Goal: Task Accomplishment & Management: Complete application form

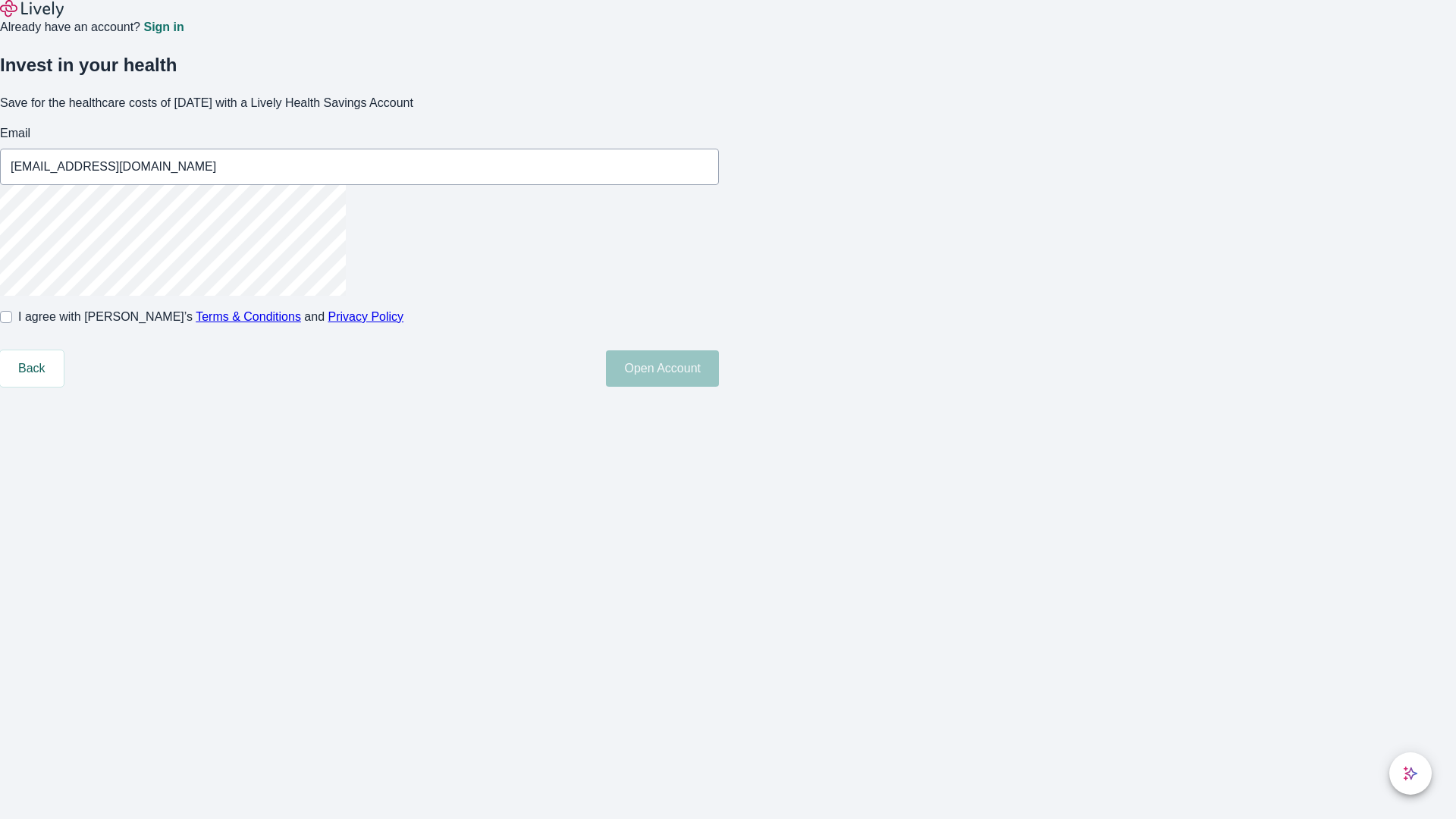
click at [12, 323] on input "I agree with Lively’s Terms & Conditions and Privacy Policy" at bounding box center [6, 317] width 12 height 12
checkbox input "true"
click at [719, 386] on button "Open Account" at bounding box center [663, 369] width 113 height 37
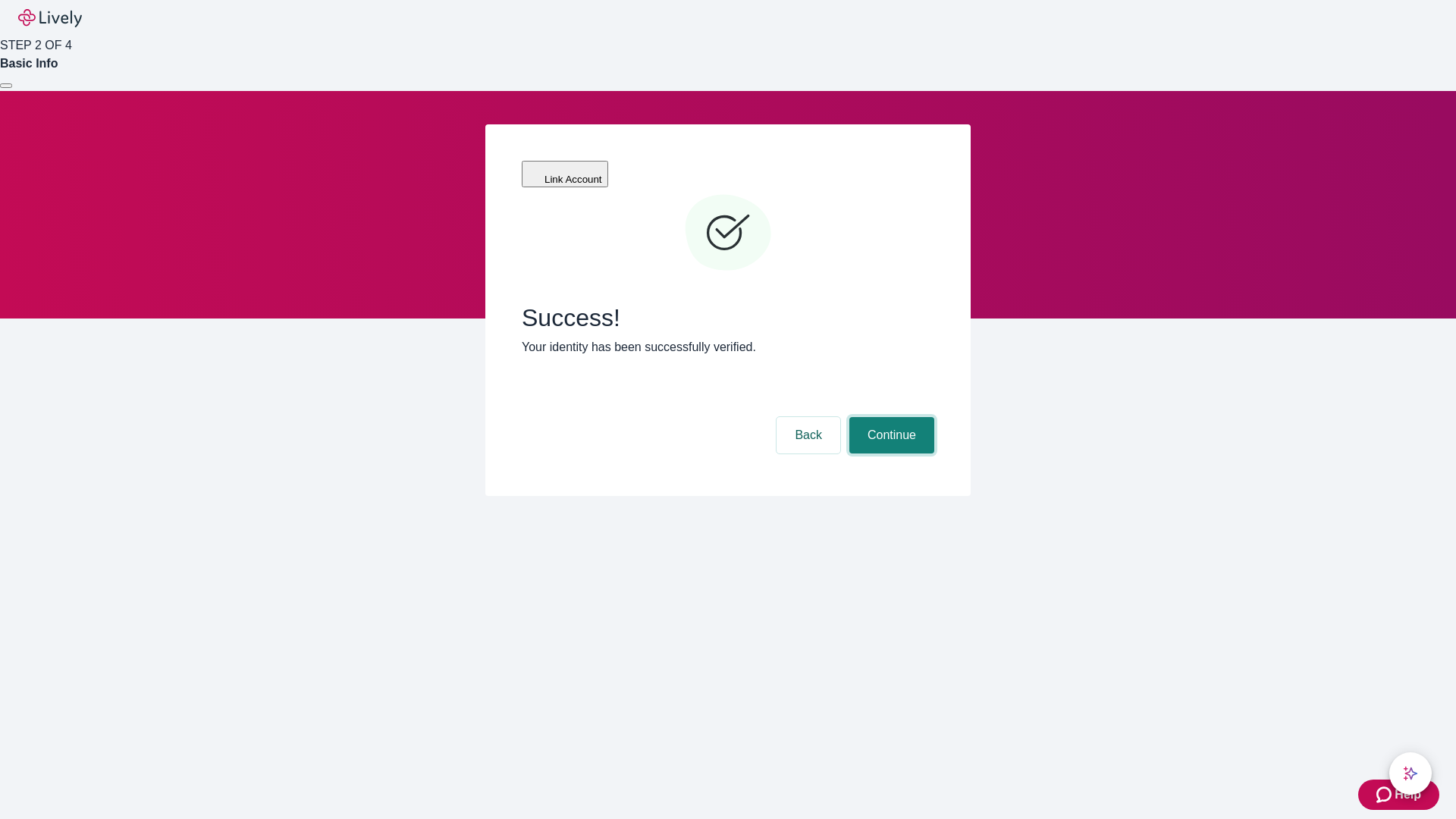
click at [890, 418] on button "Continue" at bounding box center [892, 435] width 85 height 37
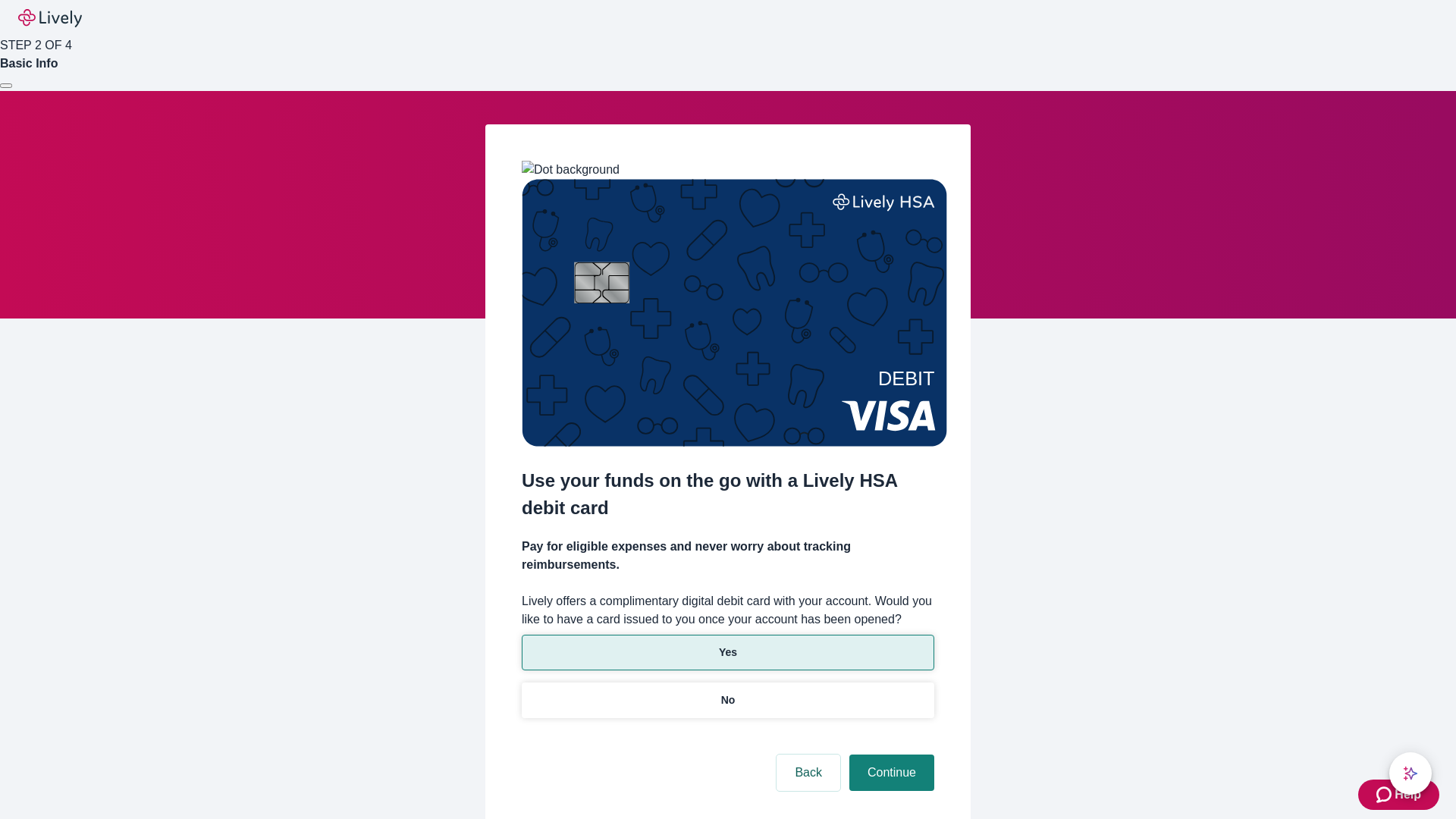
click at [728, 645] on p "Yes" at bounding box center [728, 652] width 18 height 16
click at [890, 755] on button "Continue" at bounding box center [892, 773] width 85 height 37
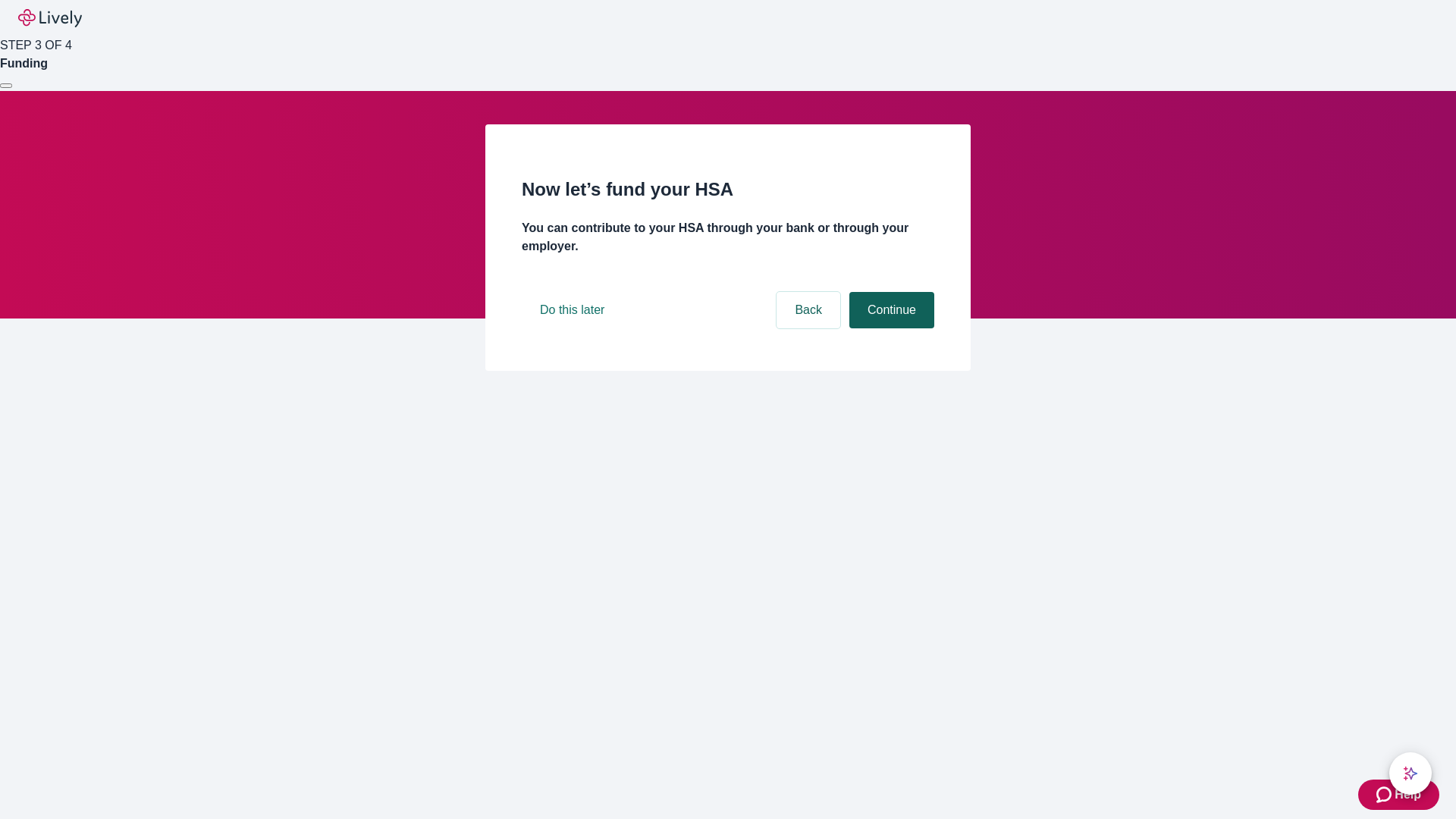
click at [890, 328] on button "Continue" at bounding box center [892, 310] width 85 height 37
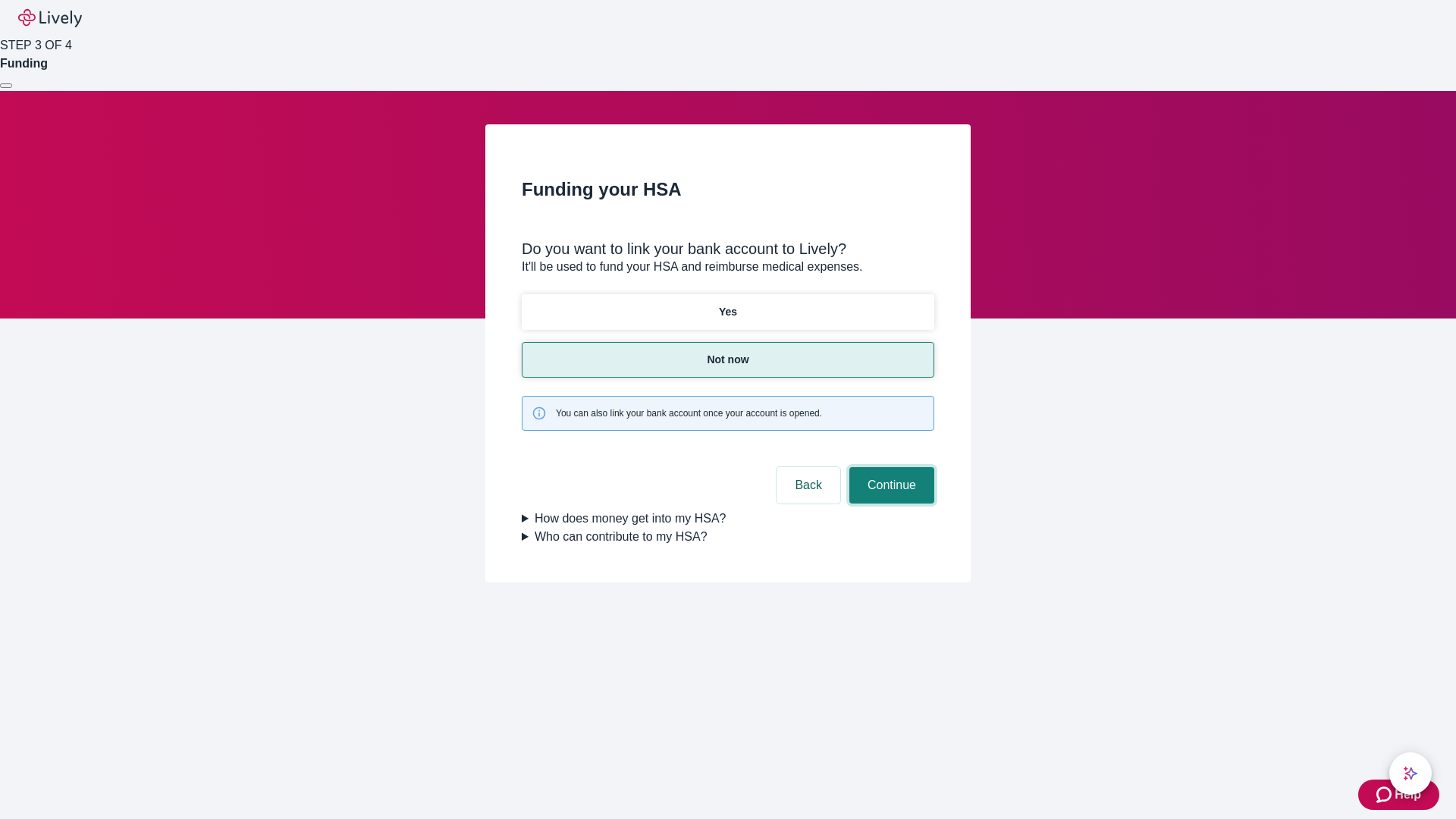
click at [890, 467] on button "Continue" at bounding box center [892, 485] width 85 height 37
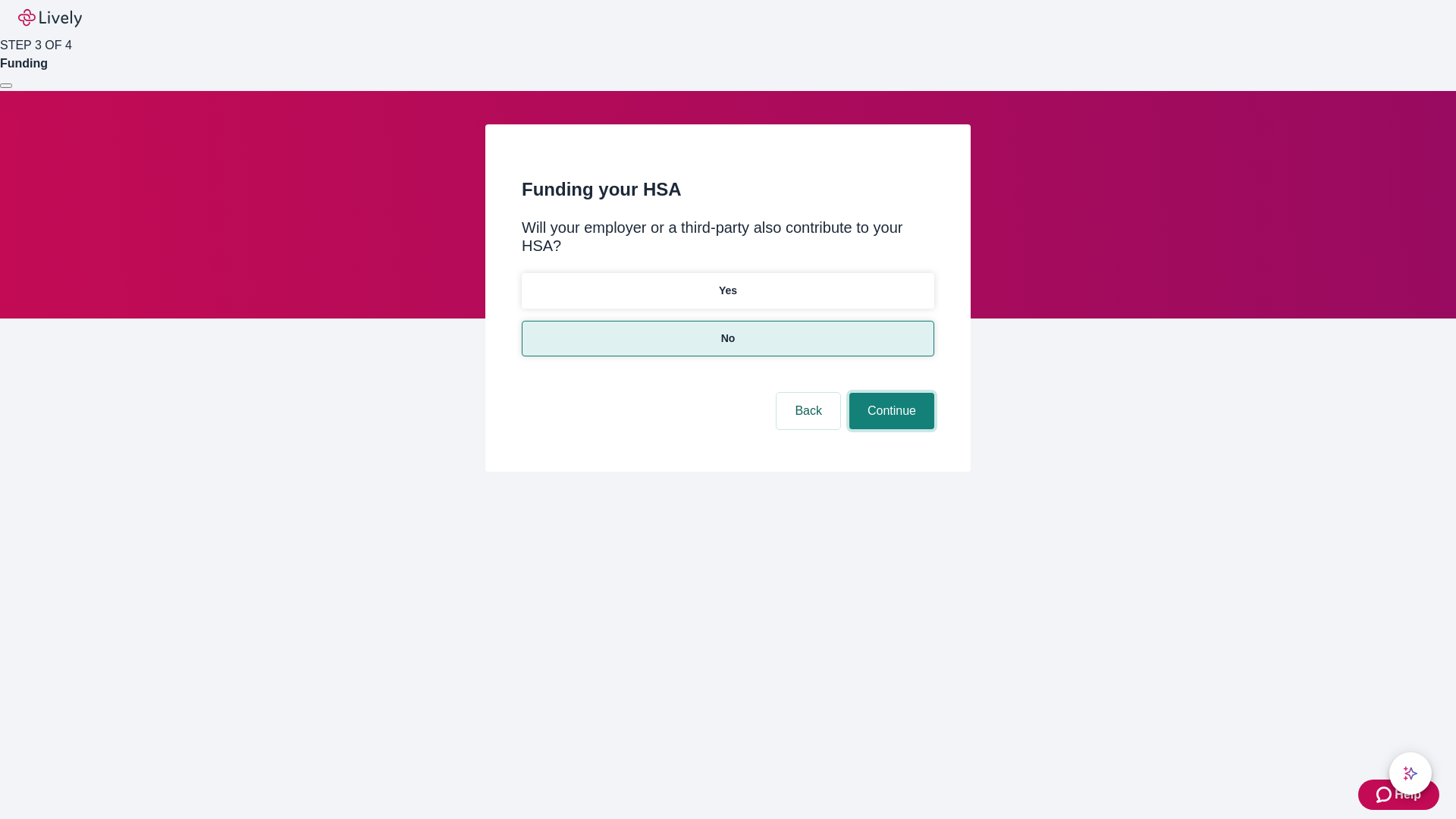
click at [890, 393] on button "Continue" at bounding box center [892, 411] width 85 height 37
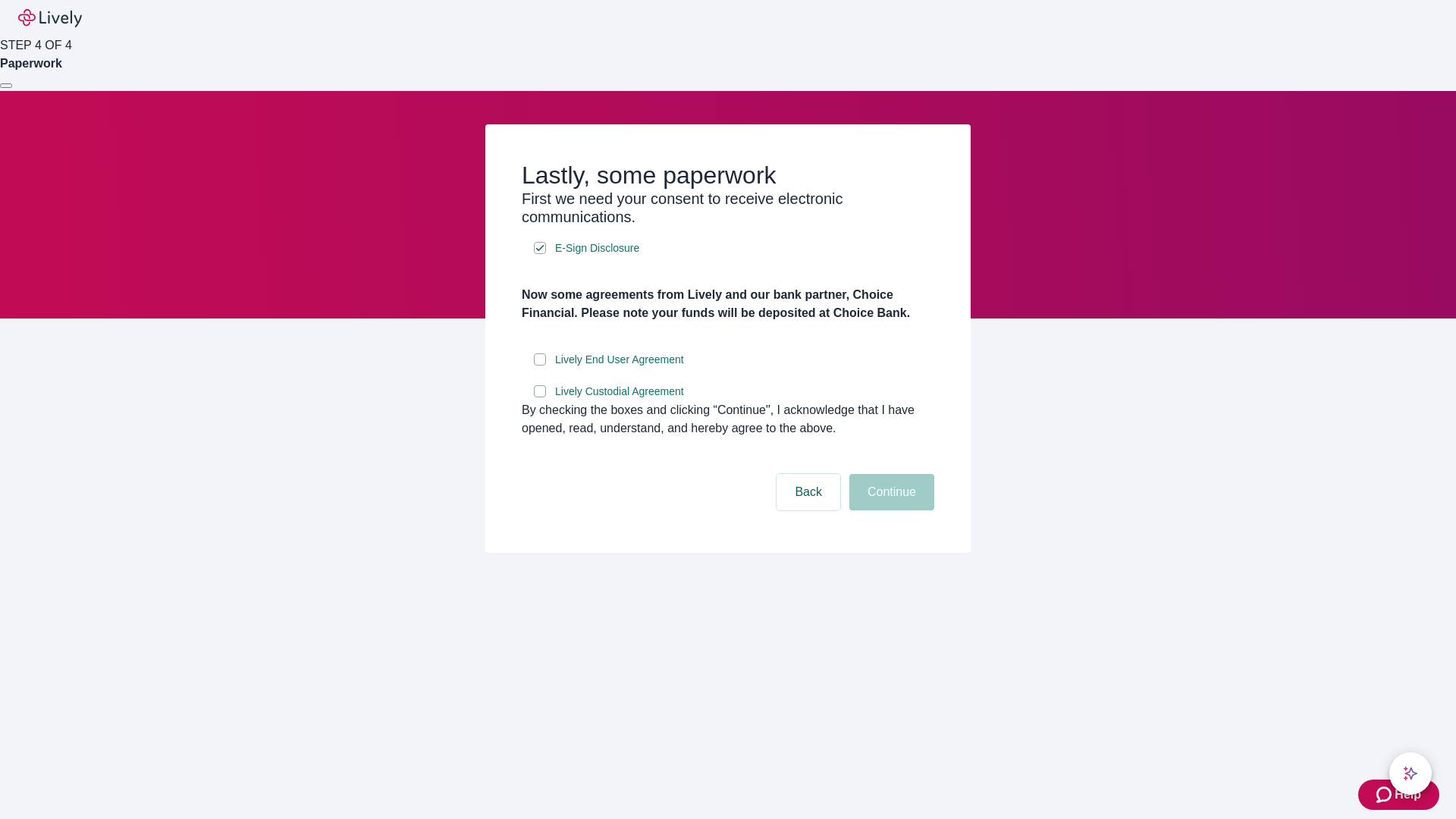
click at [540, 366] on input "Lively End User Agreement" at bounding box center [540, 359] width 12 height 12
checkbox input "true"
click at [540, 398] on input "Lively Custodial Agreement" at bounding box center [540, 391] width 12 height 12
checkbox input "true"
click at [890, 511] on button "Continue" at bounding box center [892, 492] width 85 height 37
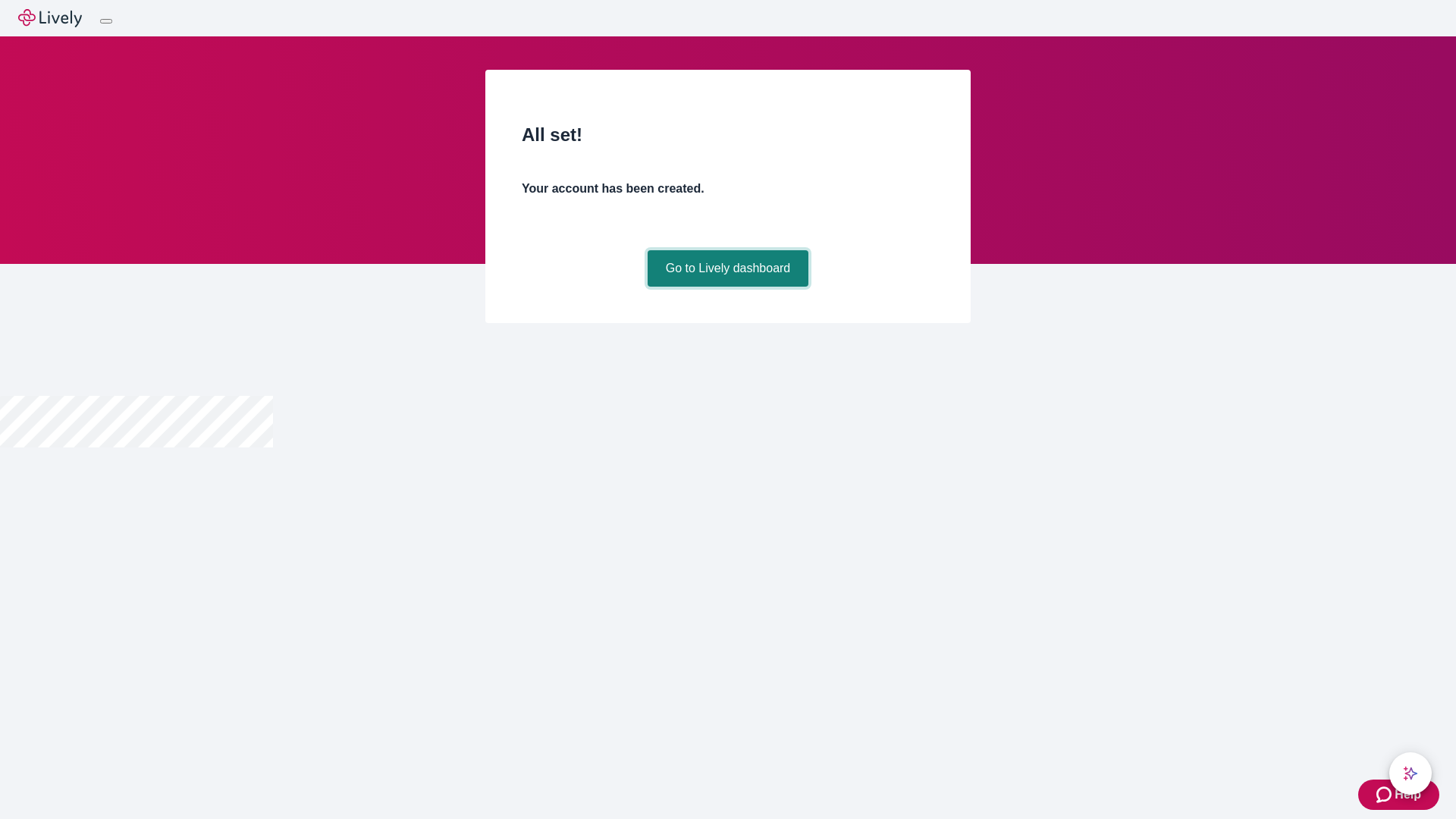
click at [728, 287] on link "Go to Lively dashboard" at bounding box center [728, 269] width 161 height 37
